Goal: Check status: Check status

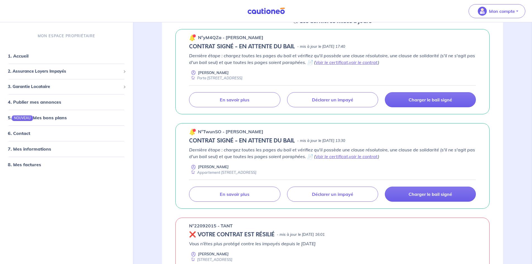
scroll to position [84, 0]
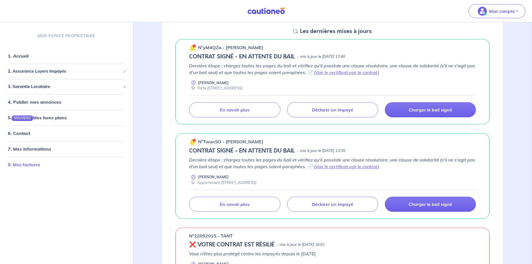
click at [23, 166] on link "8. Mes factures" at bounding box center [24, 165] width 32 height 6
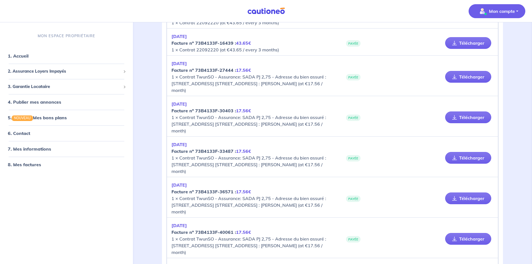
scroll to position [140, 0]
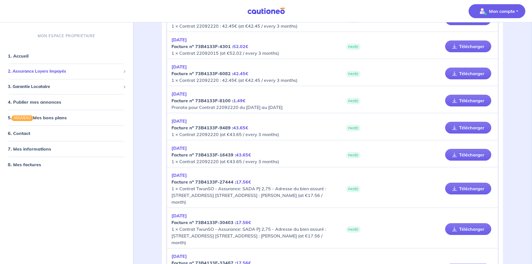
click at [24, 73] on span "2. Assurance Loyers Impayés" at bounding box center [64, 71] width 113 height 6
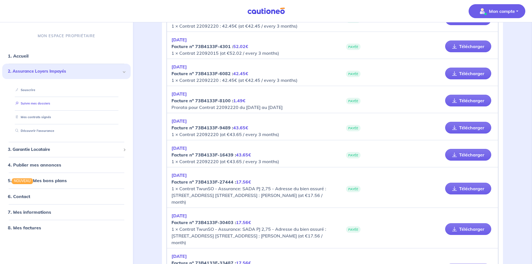
click at [30, 101] on link "Suivre mes dossiers" at bounding box center [31, 103] width 37 height 4
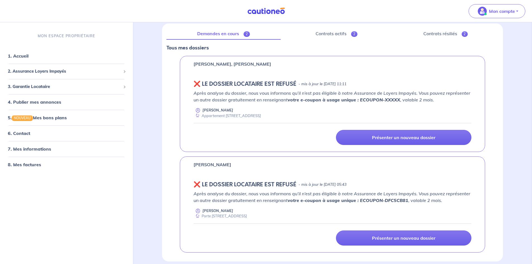
scroll to position [35, 0]
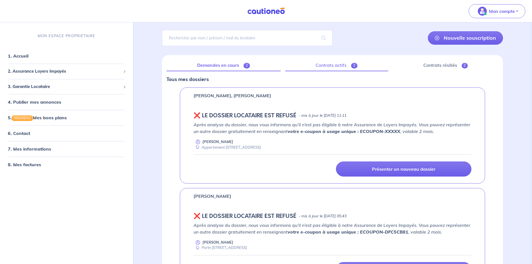
click at [329, 67] on link "Contrats actifs 2" at bounding box center [336, 66] width 103 height 12
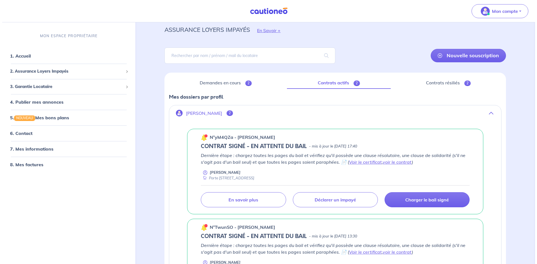
scroll to position [28, 0]
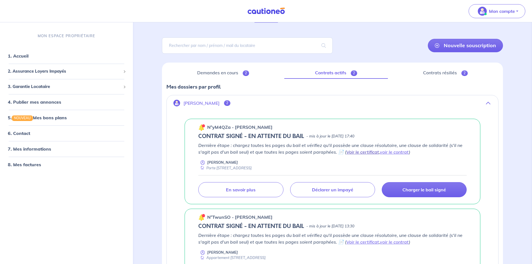
click at [364, 153] on link "Voir le certificat" at bounding box center [363, 152] width 33 height 6
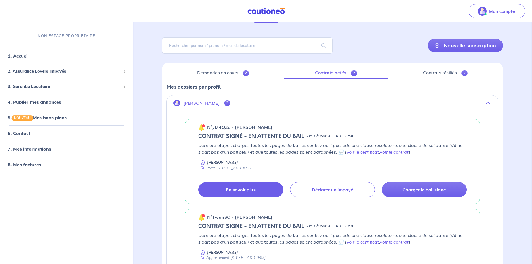
click at [239, 194] on link "En savoir plus" at bounding box center [240, 189] width 85 height 15
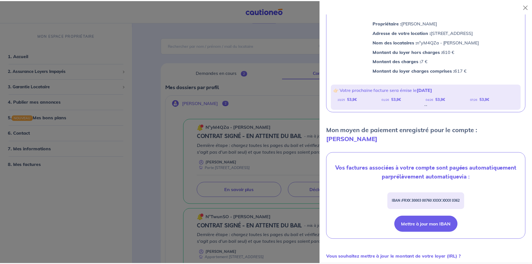
scroll to position [0, 0]
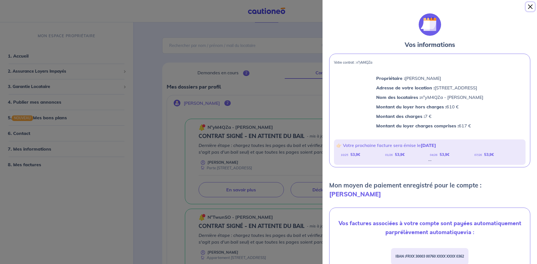
click at [528, 7] on button "Close" at bounding box center [529, 6] width 9 height 9
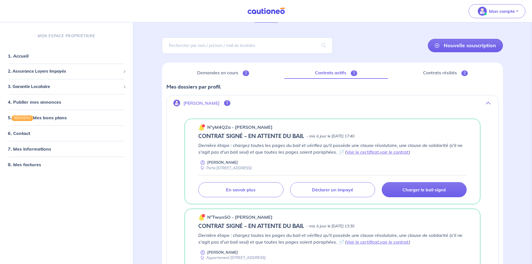
scroll to position [84, 0]
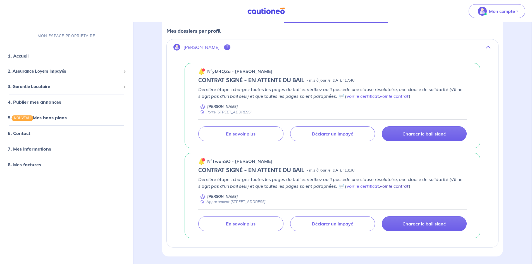
click at [409, 186] on link "voir le contrat" at bounding box center [394, 186] width 29 height 6
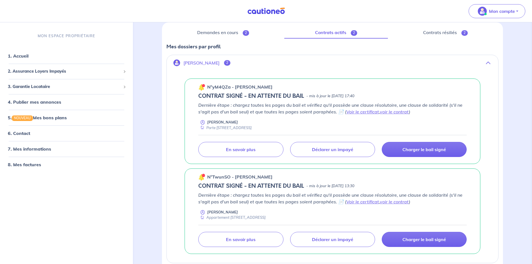
scroll to position [19, 0]
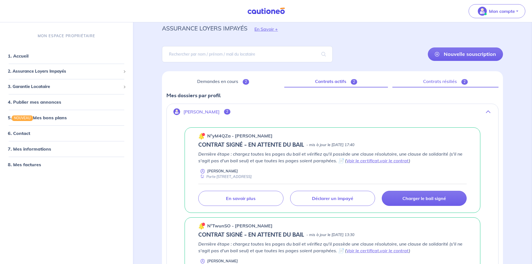
click at [466, 82] on span "2" at bounding box center [465, 82] width 6 height 6
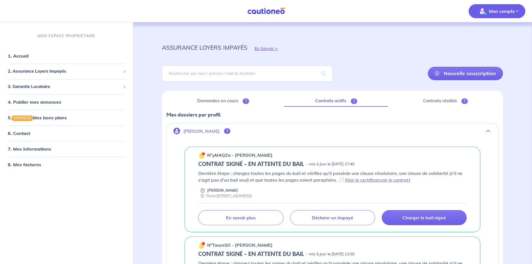
click at [496, 14] on p "Mon compte" at bounding box center [502, 11] width 26 height 7
click at [490, 48] on link "Me déconnecter" at bounding box center [491, 48] width 45 height 9
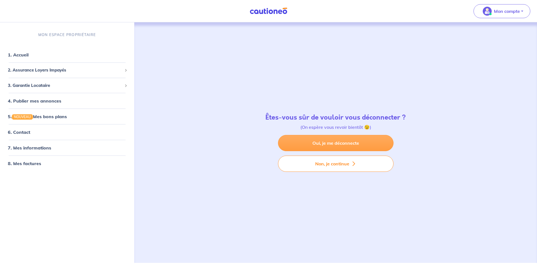
click at [371, 141] on link "Oui, je me déconnecte" at bounding box center [335, 143] width 115 height 16
